Goal: Navigation & Orientation: Go to known website

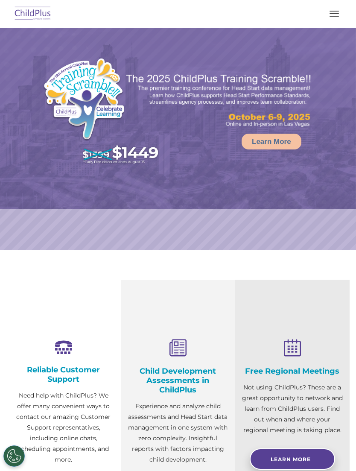
select select "MEDIUM"
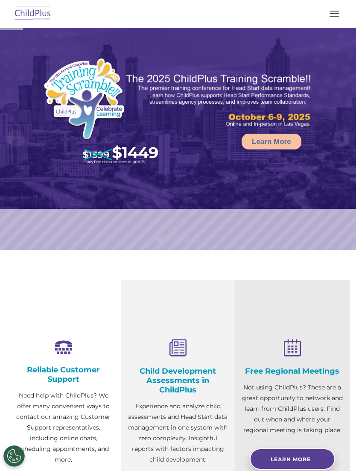
click at [332, 10] on button "button" at bounding box center [335, 14] width 18 height 14
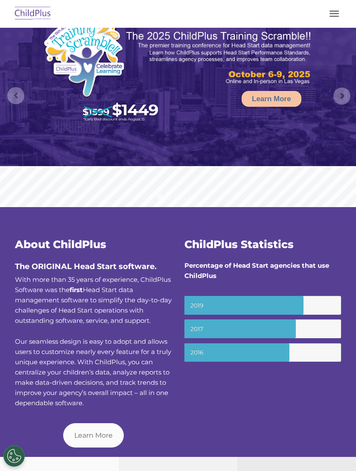
click at [336, 13] on span "button" at bounding box center [334, 13] width 9 height 1
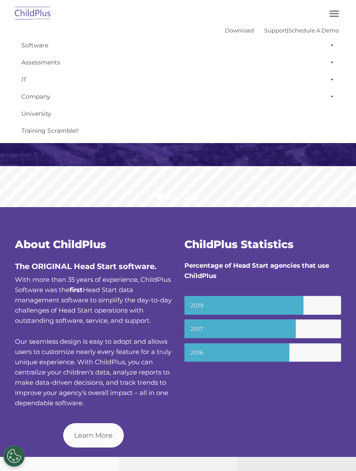
click at [336, 15] on button "button" at bounding box center [335, 14] width 18 height 14
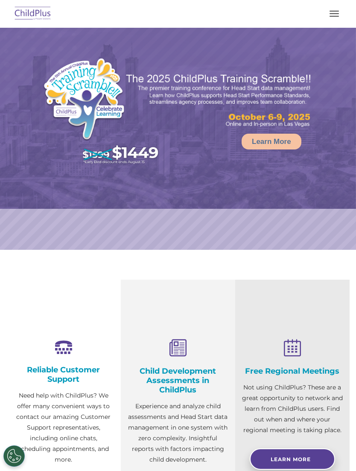
select select "MEDIUM"
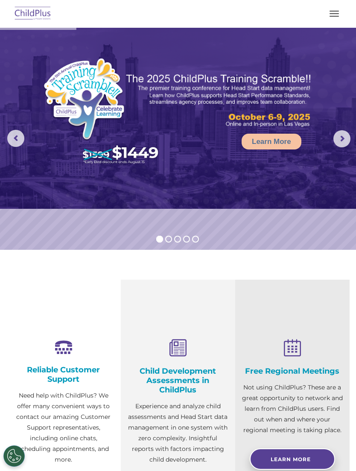
click at [340, 12] on button "button" at bounding box center [335, 14] width 18 height 14
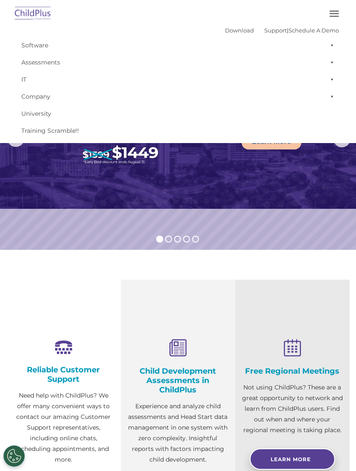
click at [334, 15] on button "button" at bounding box center [335, 14] width 18 height 14
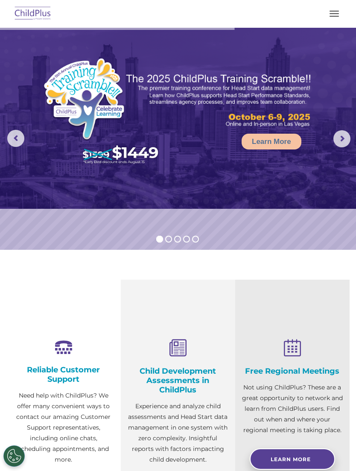
click at [44, 14] on img at bounding box center [33, 14] width 40 height 20
